Goal: Information Seeking & Learning: Learn about a topic

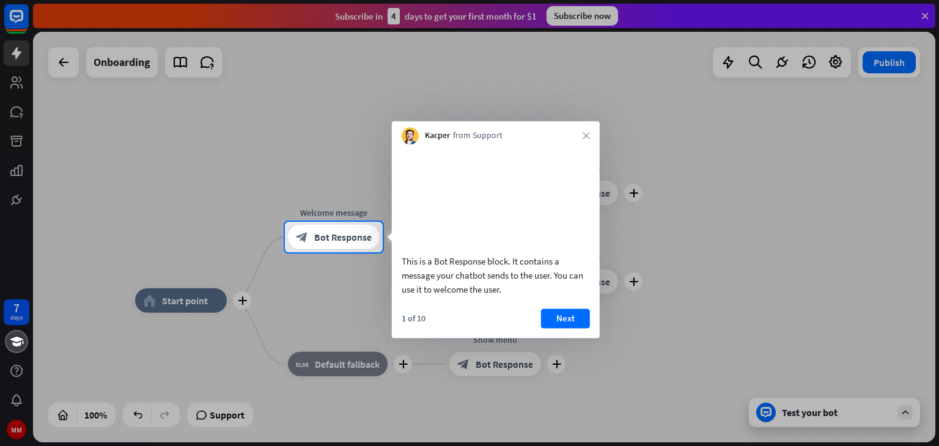
click at [224, 300] on div at bounding box center [469, 350] width 939 height 194
click at [566, 328] on button "Next" at bounding box center [565, 319] width 49 height 20
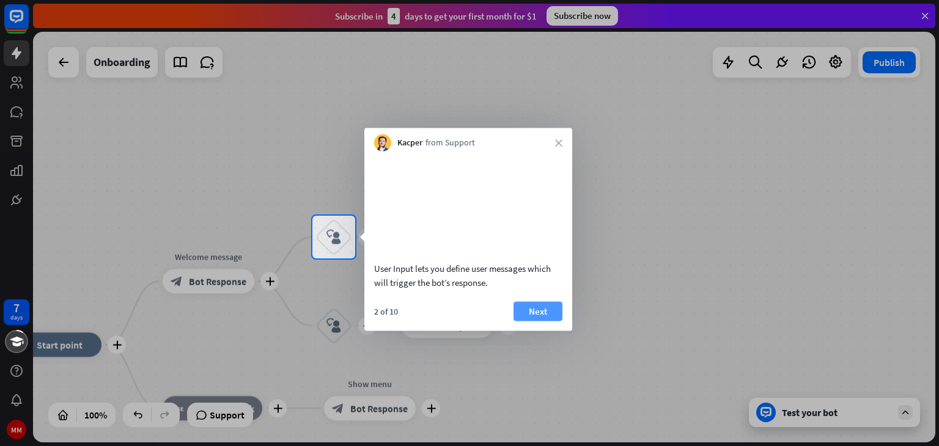
click at [547, 321] on button "Next" at bounding box center [538, 312] width 49 height 20
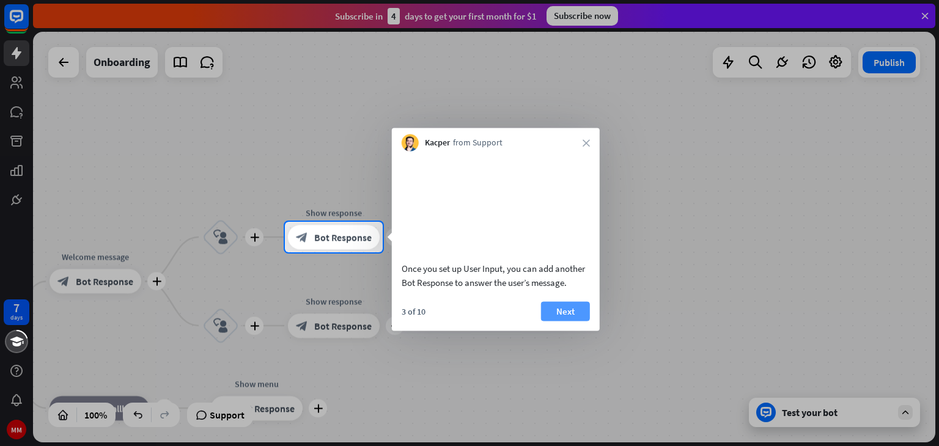
click at [562, 321] on button "Next" at bounding box center [565, 312] width 49 height 20
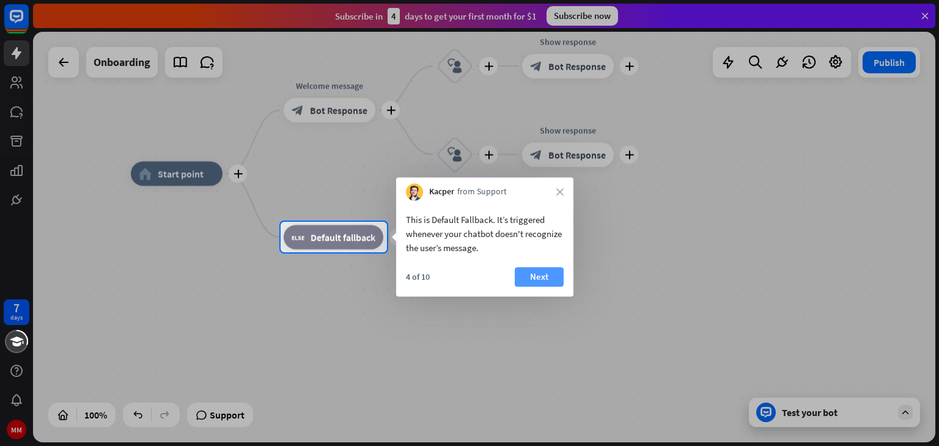
click at [538, 280] on button "Next" at bounding box center [539, 277] width 49 height 20
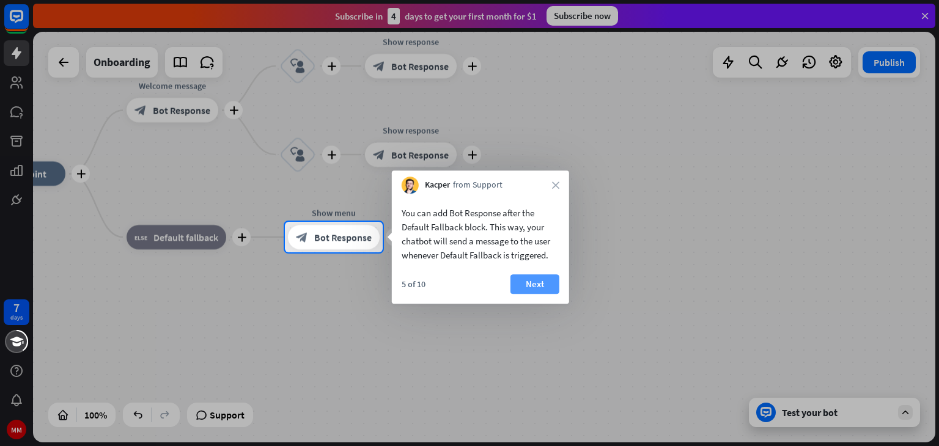
click at [539, 283] on button "Next" at bounding box center [535, 285] width 49 height 20
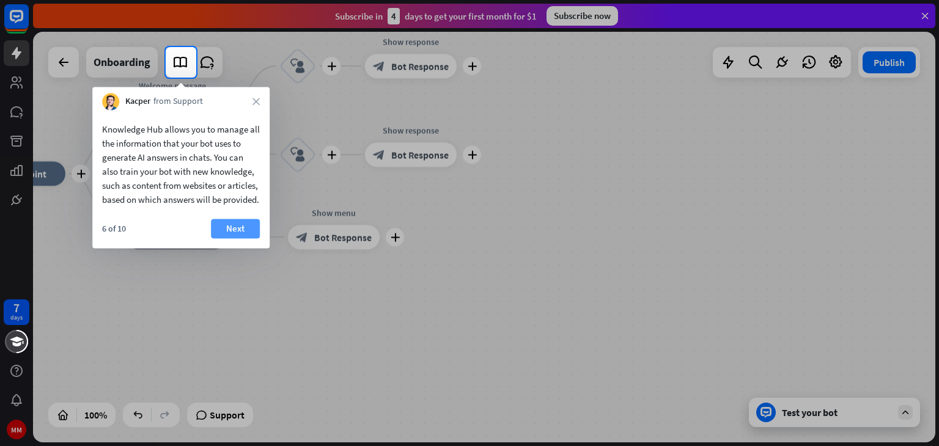
click at [237, 239] on button "Next" at bounding box center [235, 229] width 49 height 20
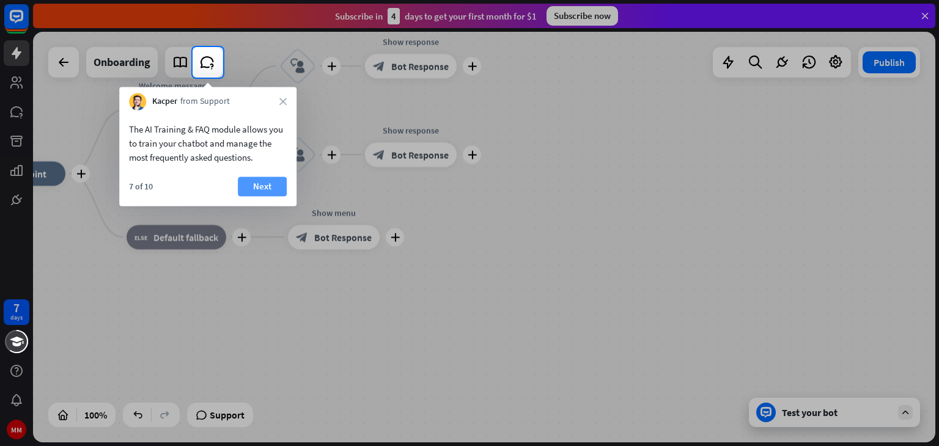
click at [263, 188] on button "Next" at bounding box center [262, 187] width 49 height 20
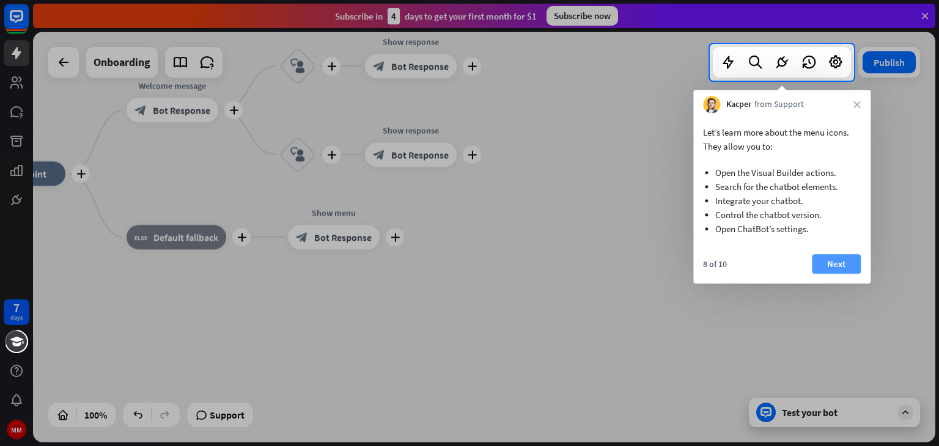
click at [834, 262] on button "Next" at bounding box center [836, 264] width 49 height 20
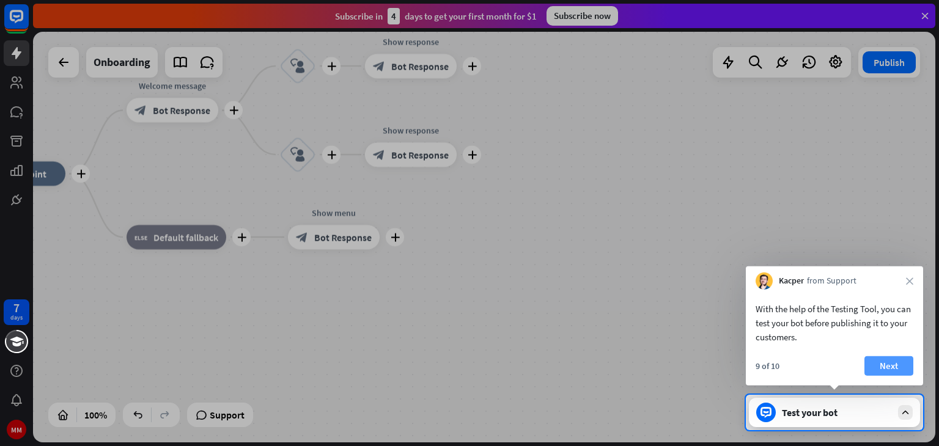
click at [875, 365] on button "Next" at bounding box center [889, 367] width 49 height 20
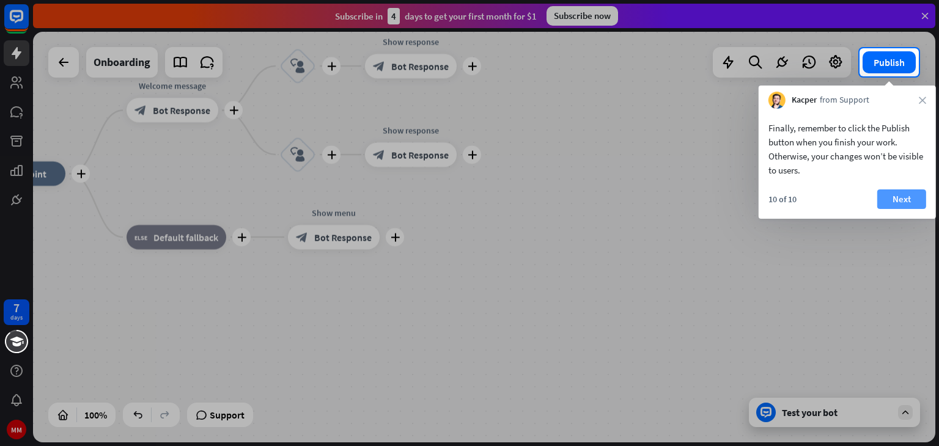
click at [904, 199] on button "Next" at bounding box center [902, 200] width 49 height 20
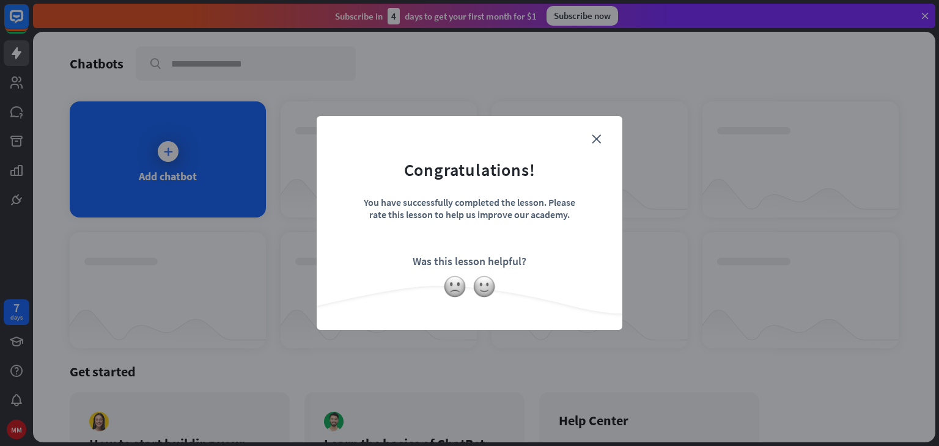
click at [604, 135] on form "Congratulations! You have successfully completed the lesson. Please rate this l…" at bounding box center [469, 205] width 275 height 146
click at [594, 139] on icon "close" at bounding box center [596, 139] width 9 height 9
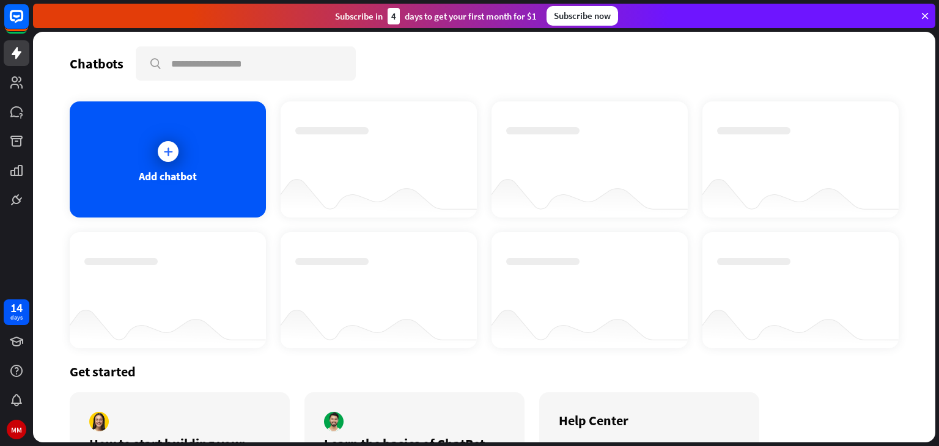
click at [196, 187] on div at bounding box center [484, 237] width 903 height 411
click at [160, 145] on div at bounding box center [168, 151] width 21 height 21
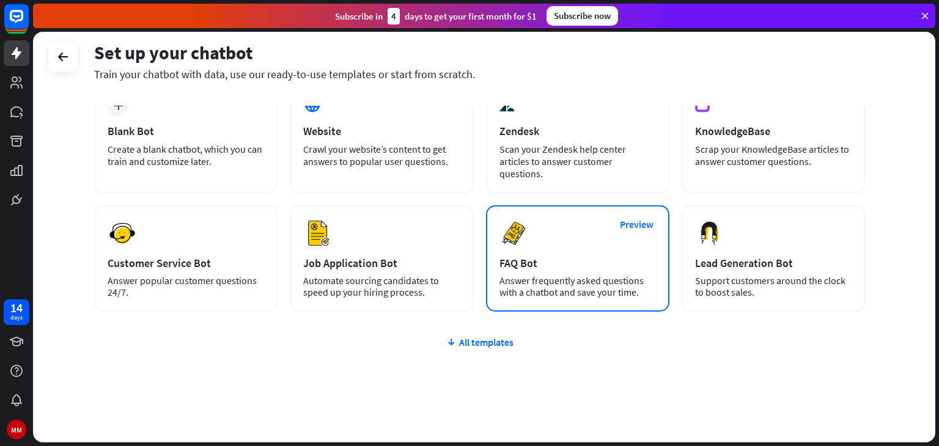
scroll to position [81, 0]
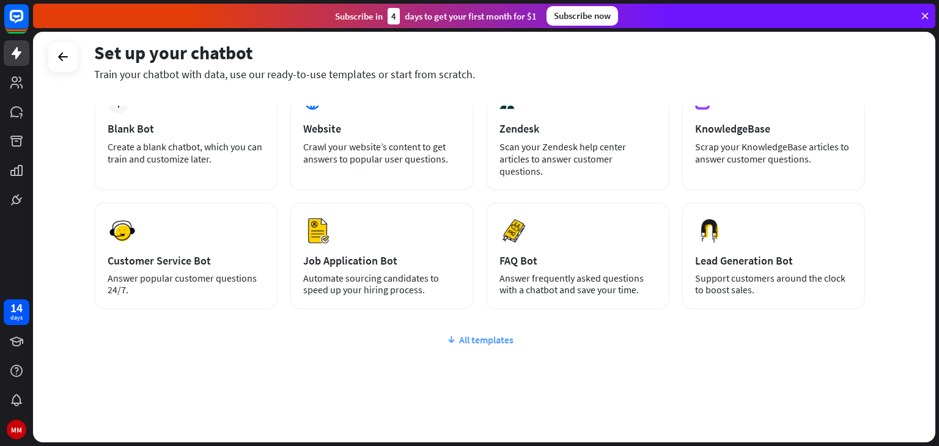
click at [485, 334] on div "All templates" at bounding box center [479, 340] width 771 height 12
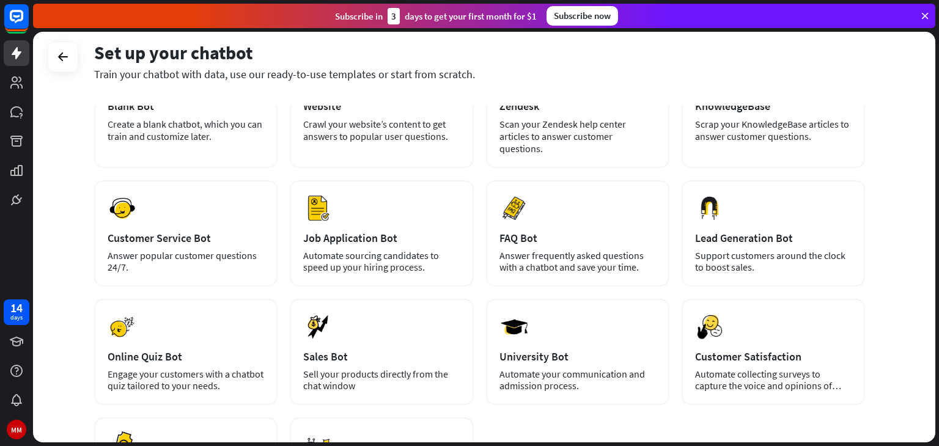
scroll to position [122, 0]
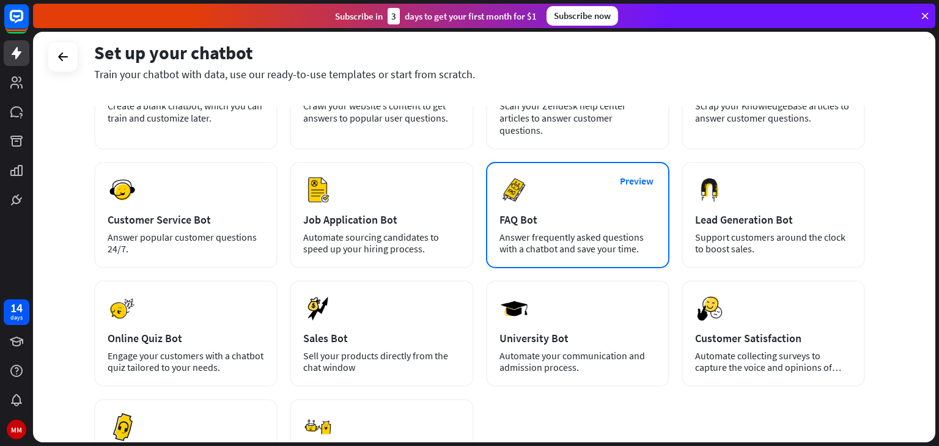
click at [585, 214] on div "Preview FAQ Bot [PERSON_NAME] frequently asked questions with a chatbot and sav…" at bounding box center [577, 215] width 183 height 106
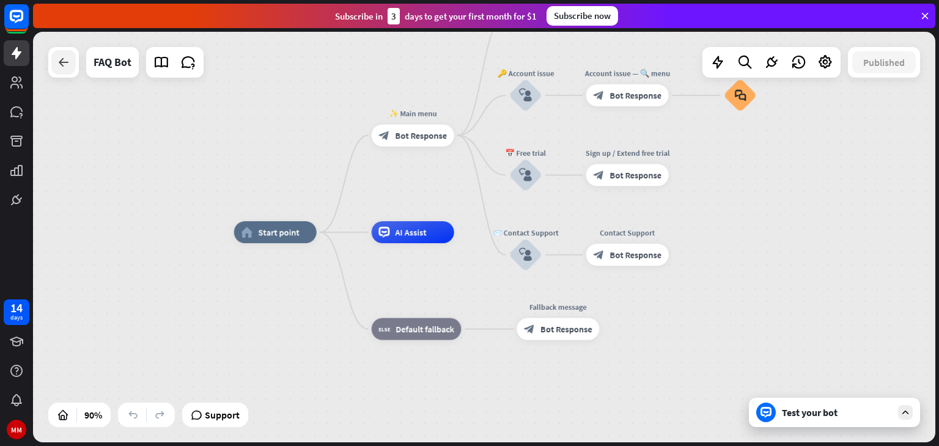
click at [63, 62] on icon at bounding box center [63, 62] width 15 height 15
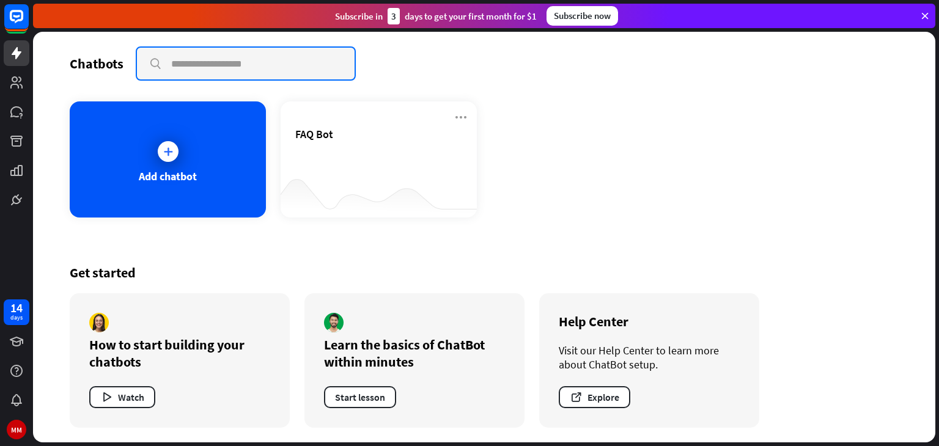
click at [229, 66] on input "text" at bounding box center [246, 64] width 218 height 32
type input "*******"
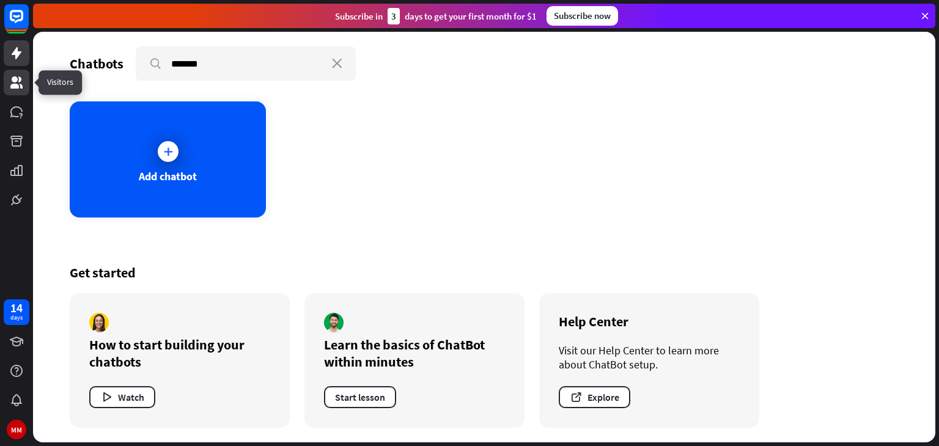
click at [18, 81] on icon at bounding box center [16, 82] width 15 height 15
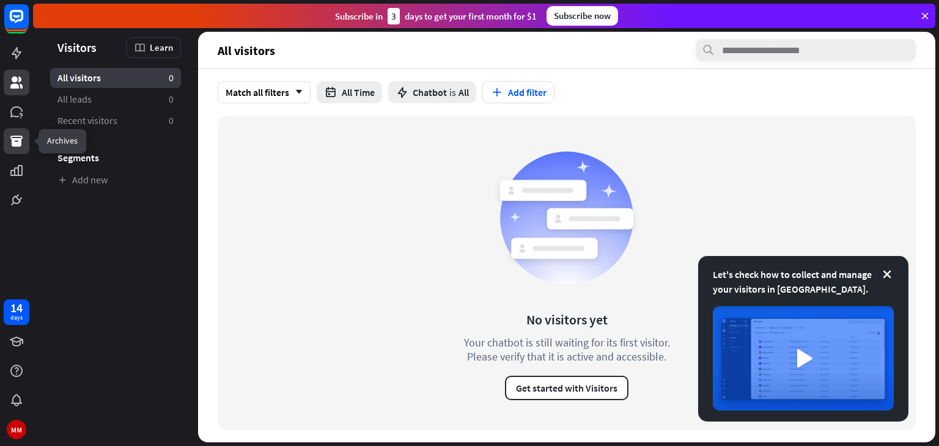
click at [17, 138] on icon at bounding box center [16, 141] width 12 height 11
